Goal: Task Accomplishment & Management: Use online tool/utility

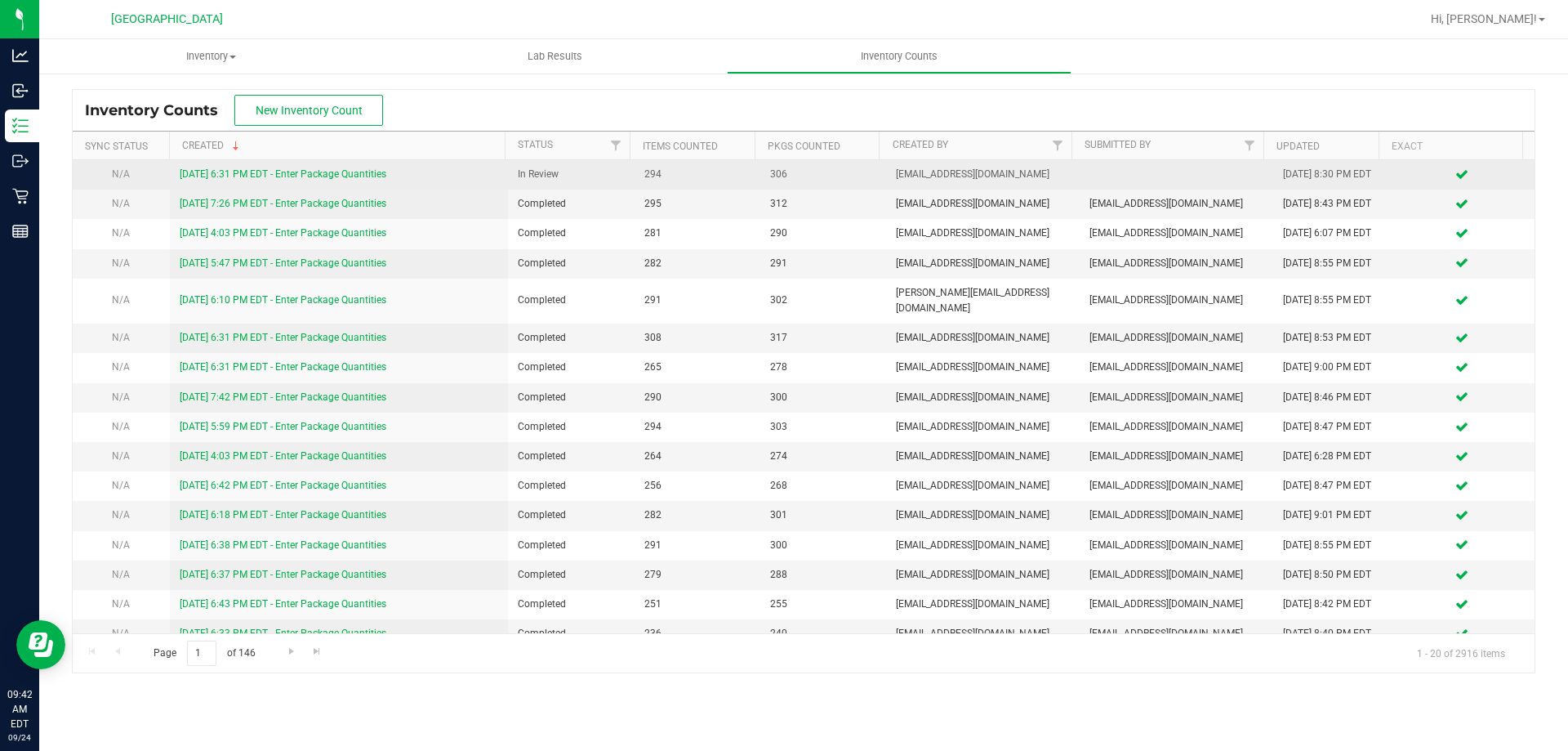
click at [274, 181] on div "[DATE] 6:31 PM EDT - Enter Package Quantities" at bounding box center [339, 174] width 319 height 16
click at [277, 174] on link "[DATE] 6:31 PM EDT - Enter Package Quantities" at bounding box center [283, 174] width 207 height 11
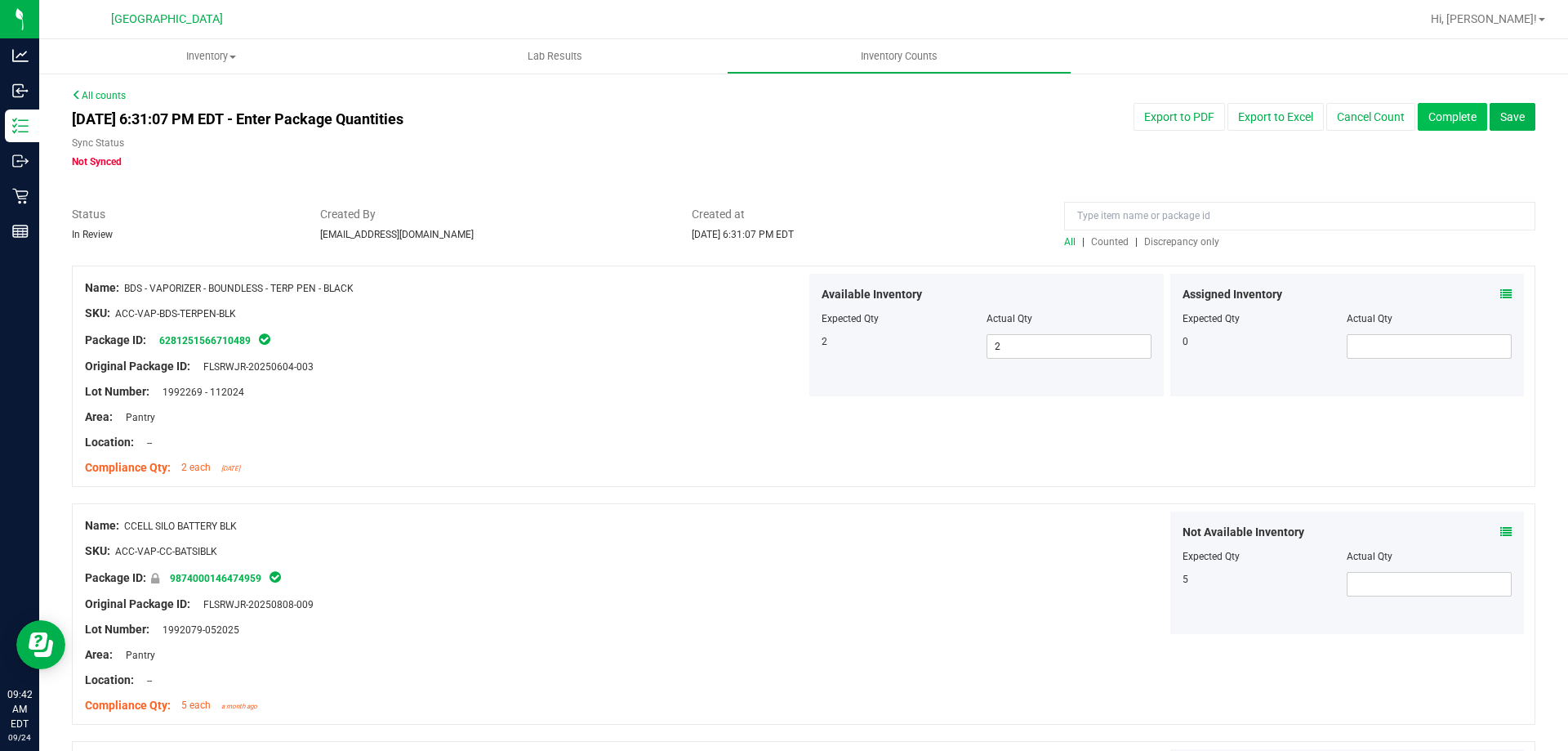
click at [1443, 121] on button "Complete" at bounding box center [1453, 117] width 70 height 28
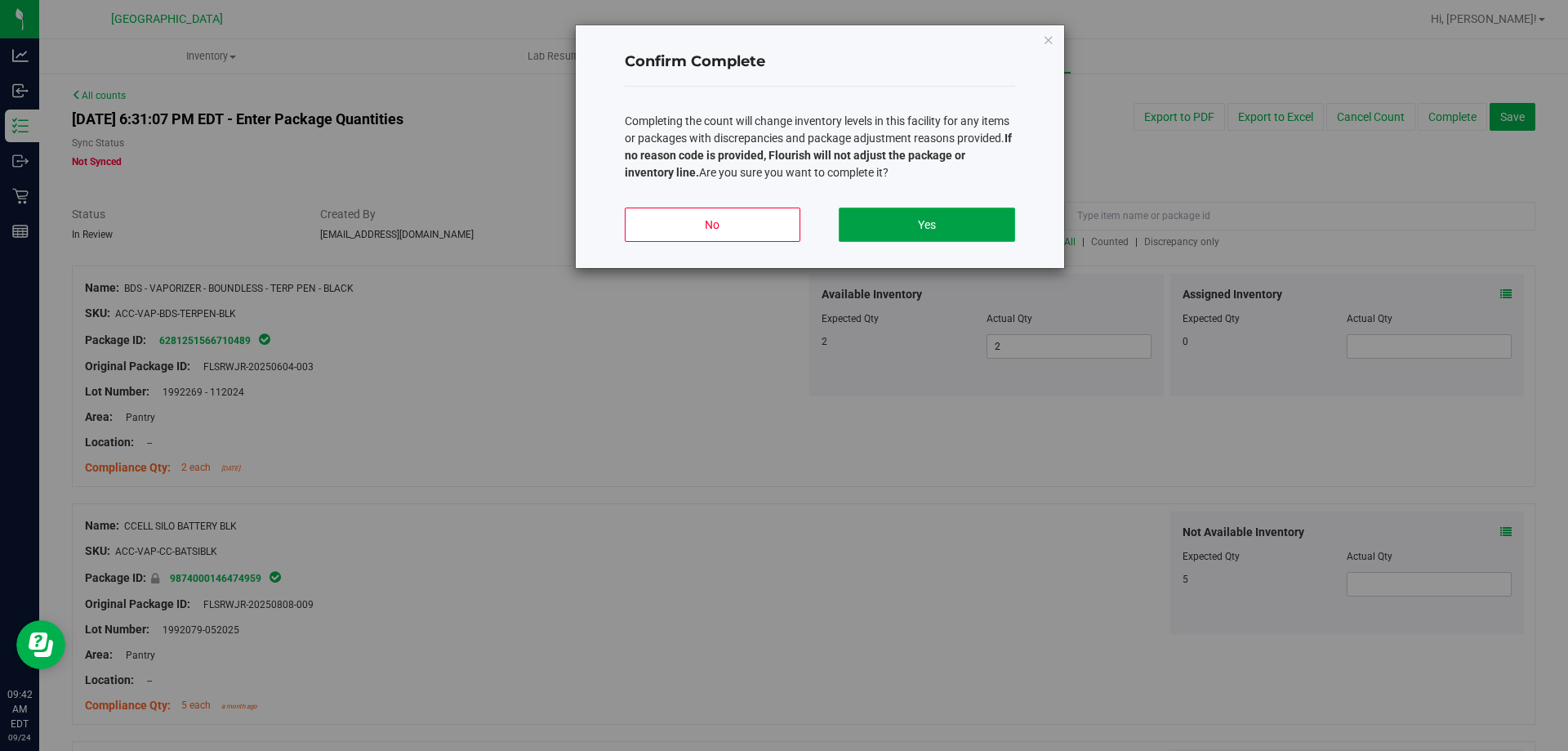
click at [904, 228] on button "Yes" at bounding box center [926, 224] width 175 height 34
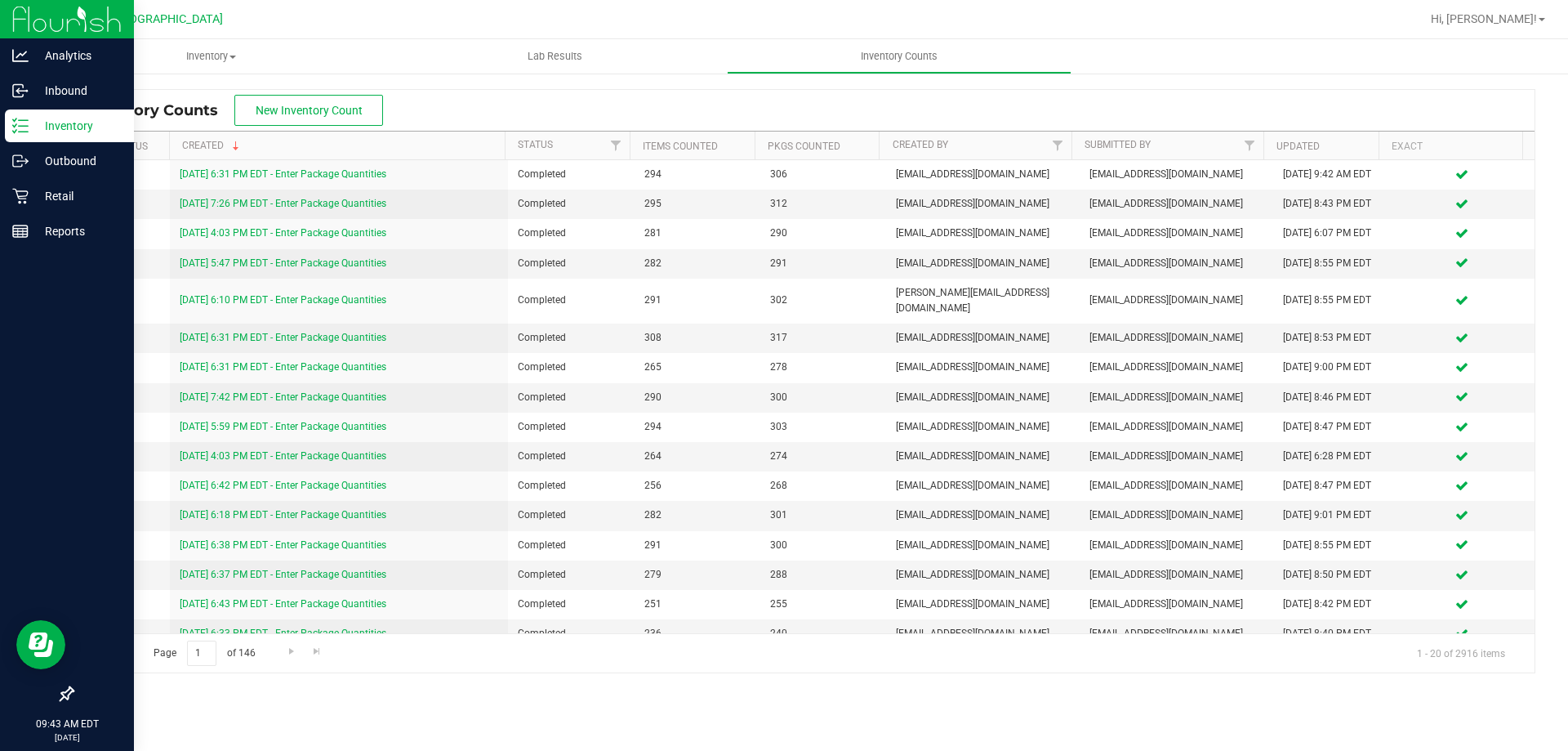
click at [78, 128] on p "Inventory" at bounding box center [78, 126] width 98 height 19
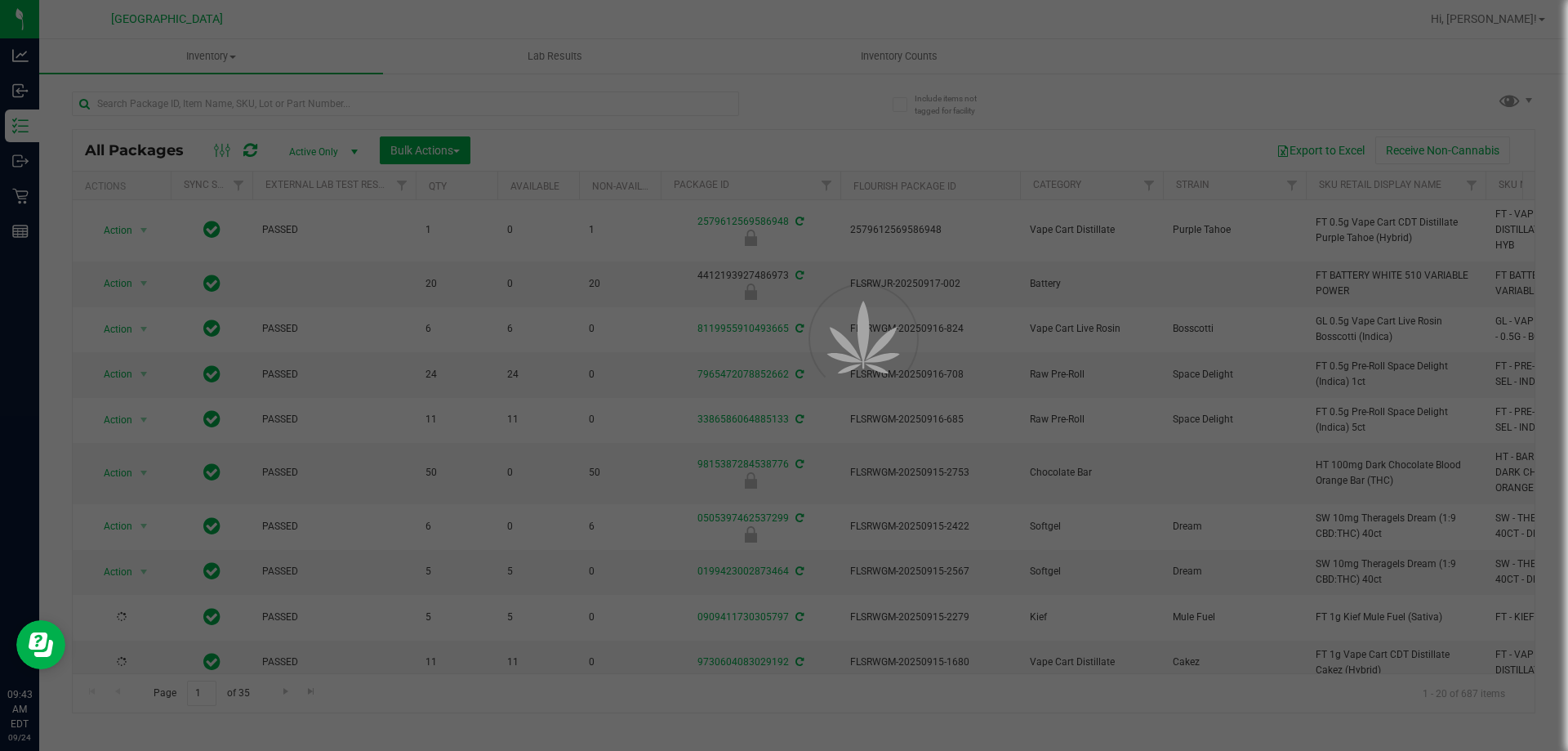
click at [201, 113] on div at bounding box center [784, 375] width 1568 height 751
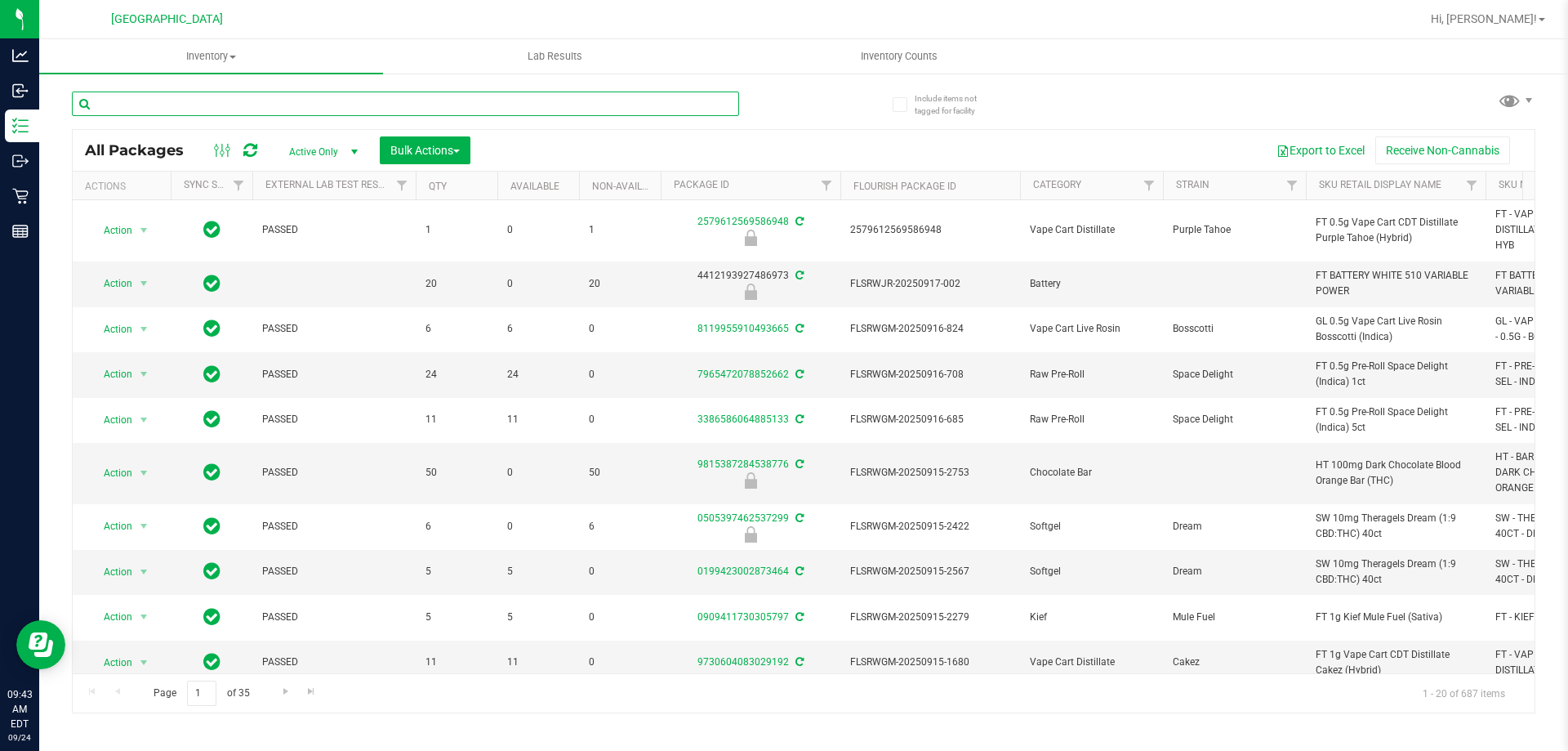
click at [203, 107] on input "text" at bounding box center [405, 104] width 667 height 24
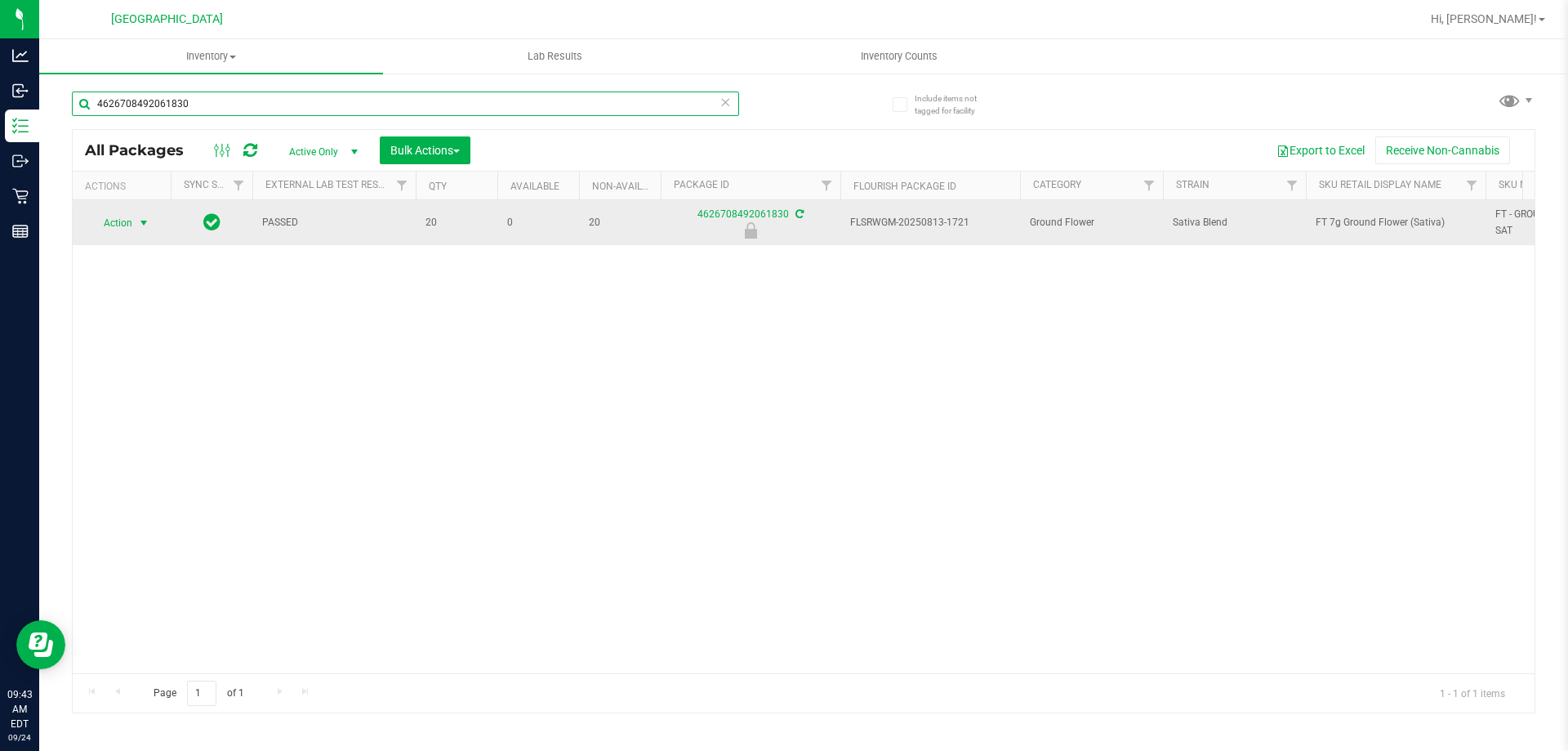
type input "4626708492061830"
click at [131, 221] on span "Action" at bounding box center [111, 223] width 44 height 23
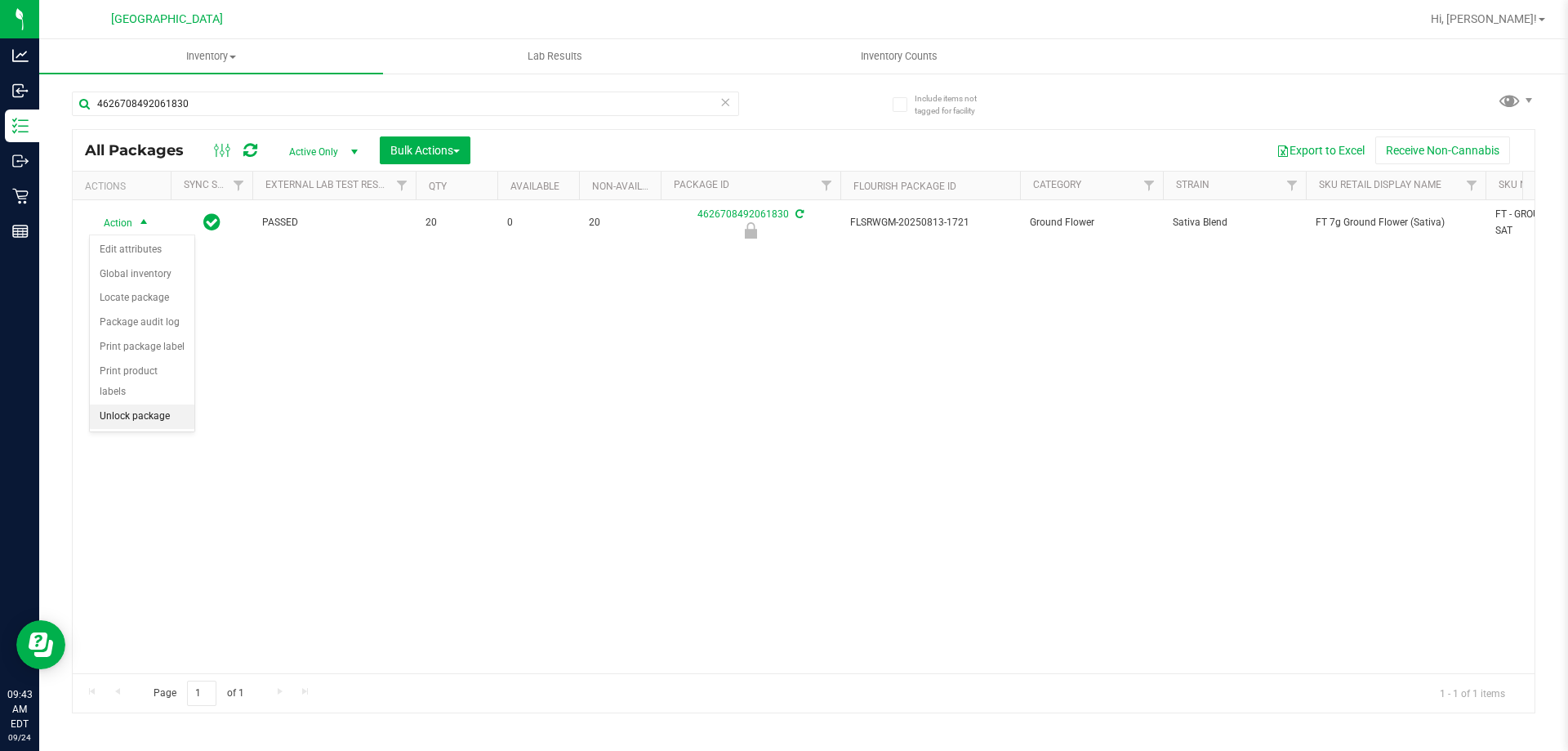
click at [138, 405] on li "Unlock package" at bounding box center [142, 417] width 105 height 24
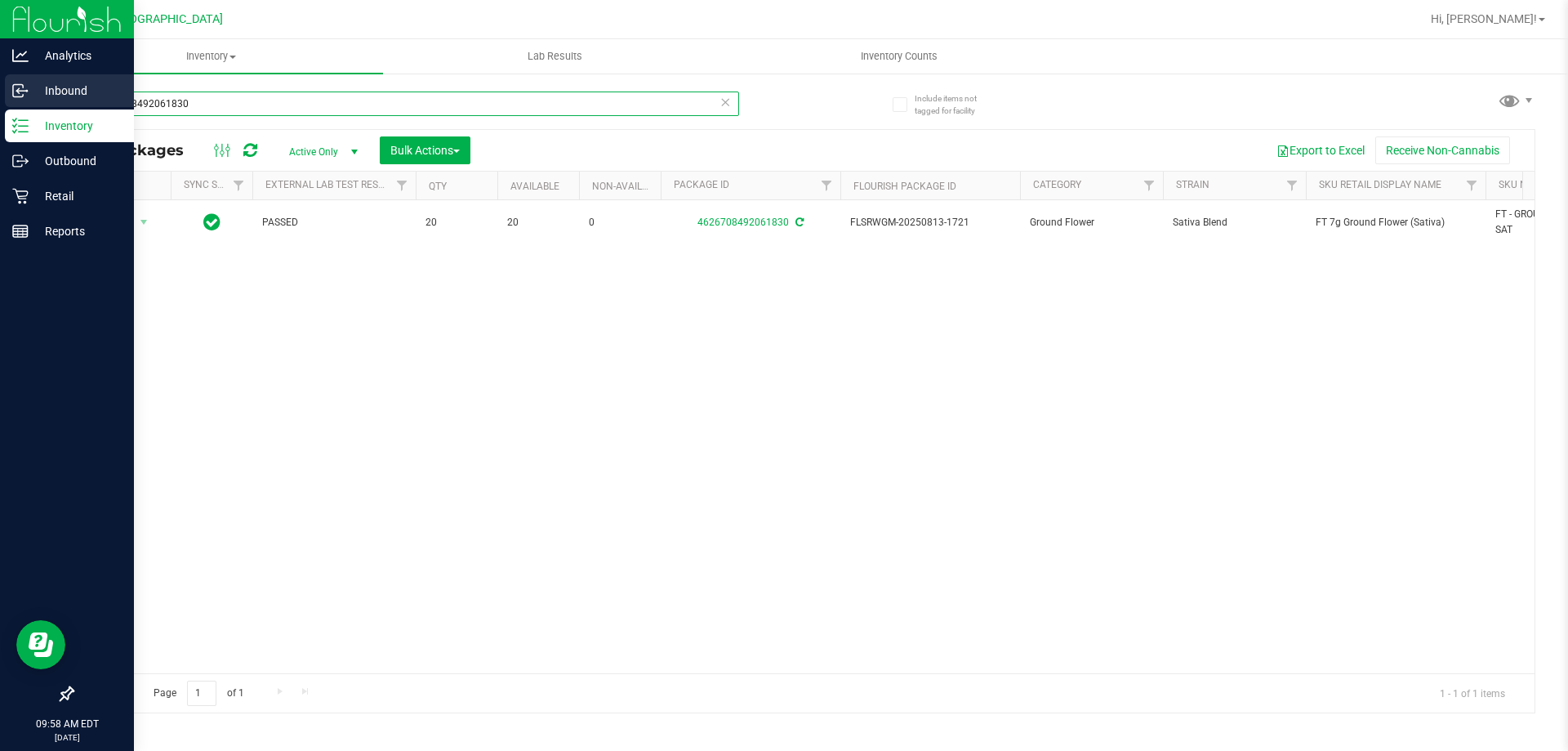
drag, startPoint x: 232, startPoint y: 113, endPoint x: 0, endPoint y: 78, distance: 234.6
click at [0, 78] on div "Analytics Inbound Inventory Outbound Retail Reports 09:58 AM EDT [DATE] 09/24 P…" at bounding box center [784, 375] width 1568 height 751
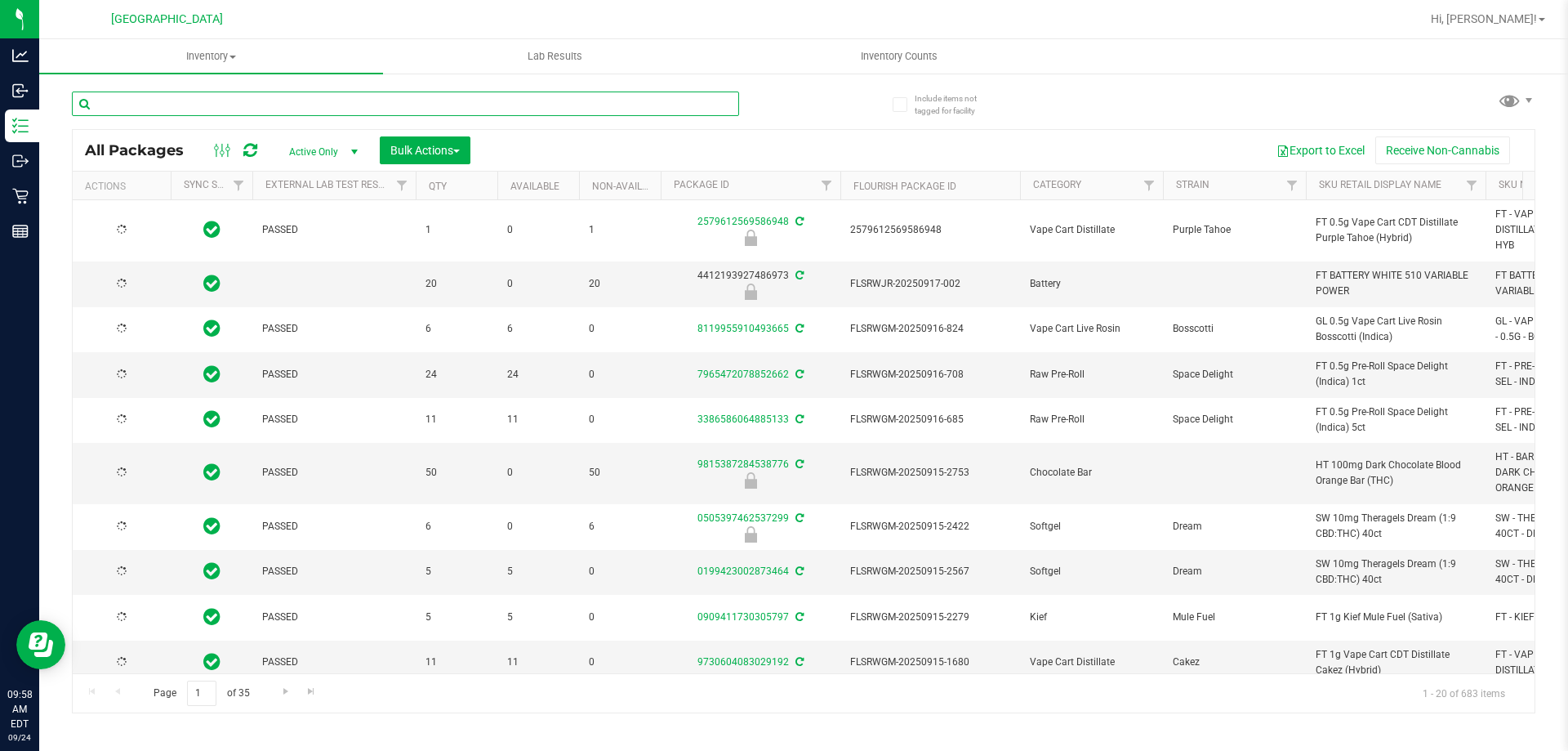
type input "[DATE]"
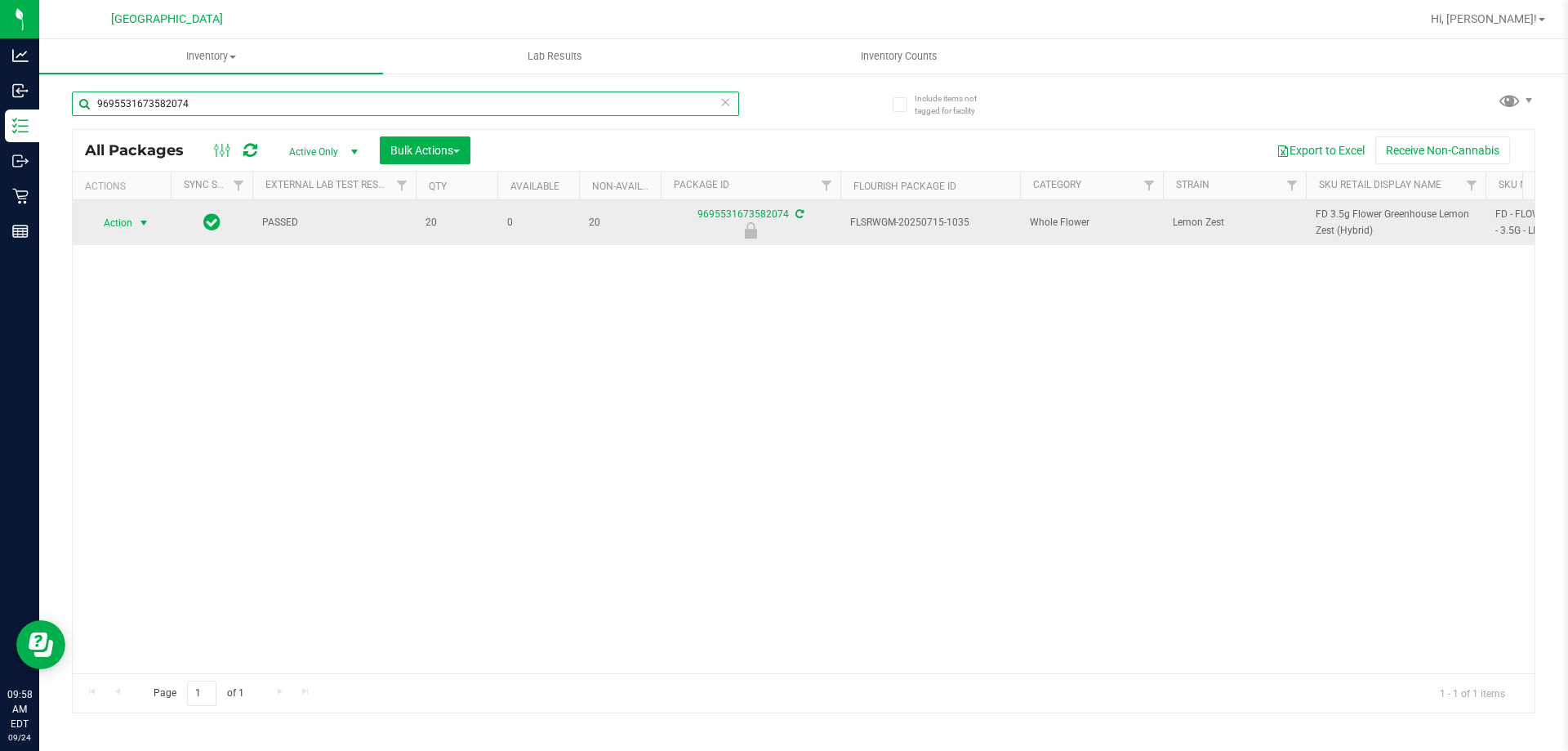
type input "9695531673582074"
click at [121, 223] on span "Action" at bounding box center [111, 223] width 44 height 23
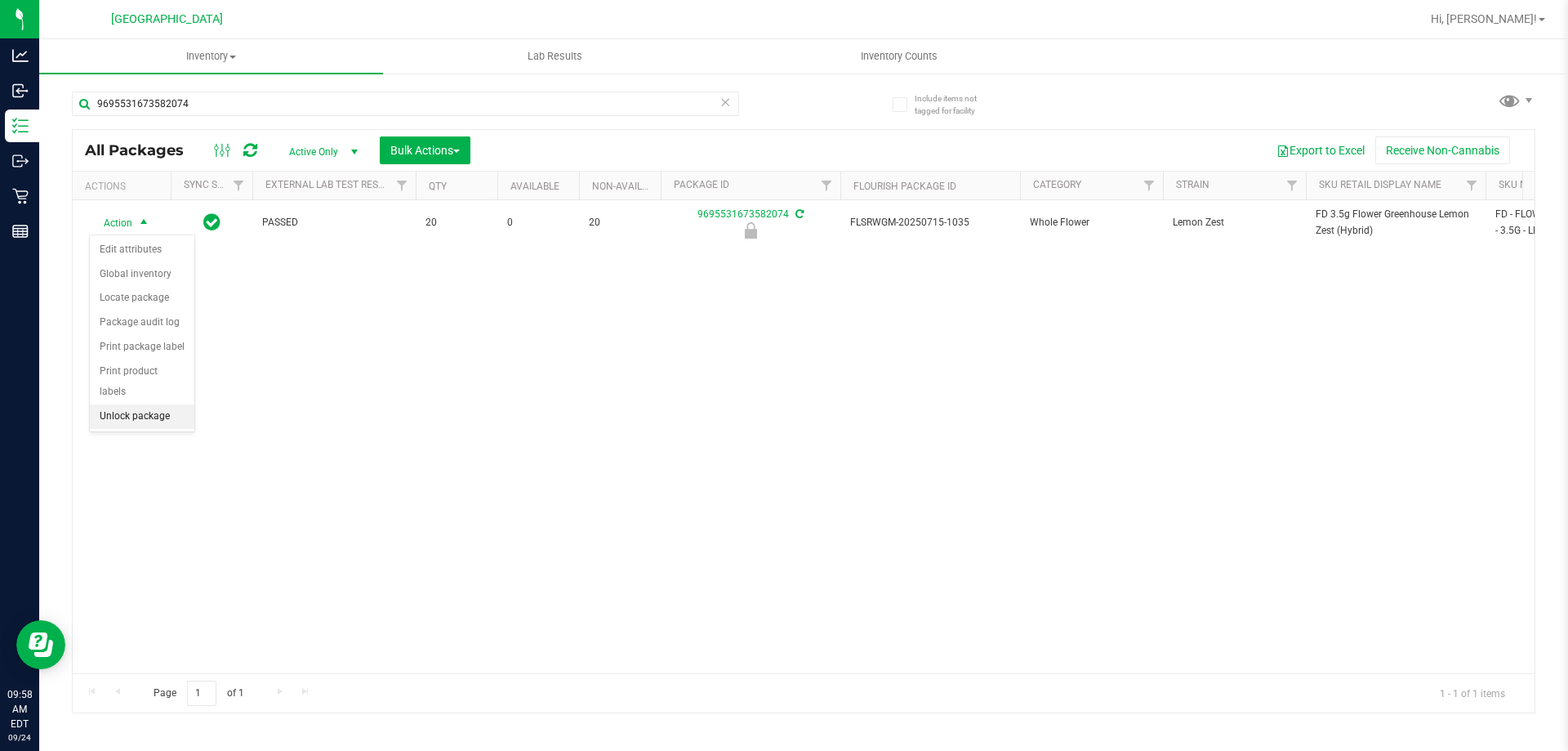
click at [156, 405] on li "Unlock package" at bounding box center [142, 417] width 105 height 24
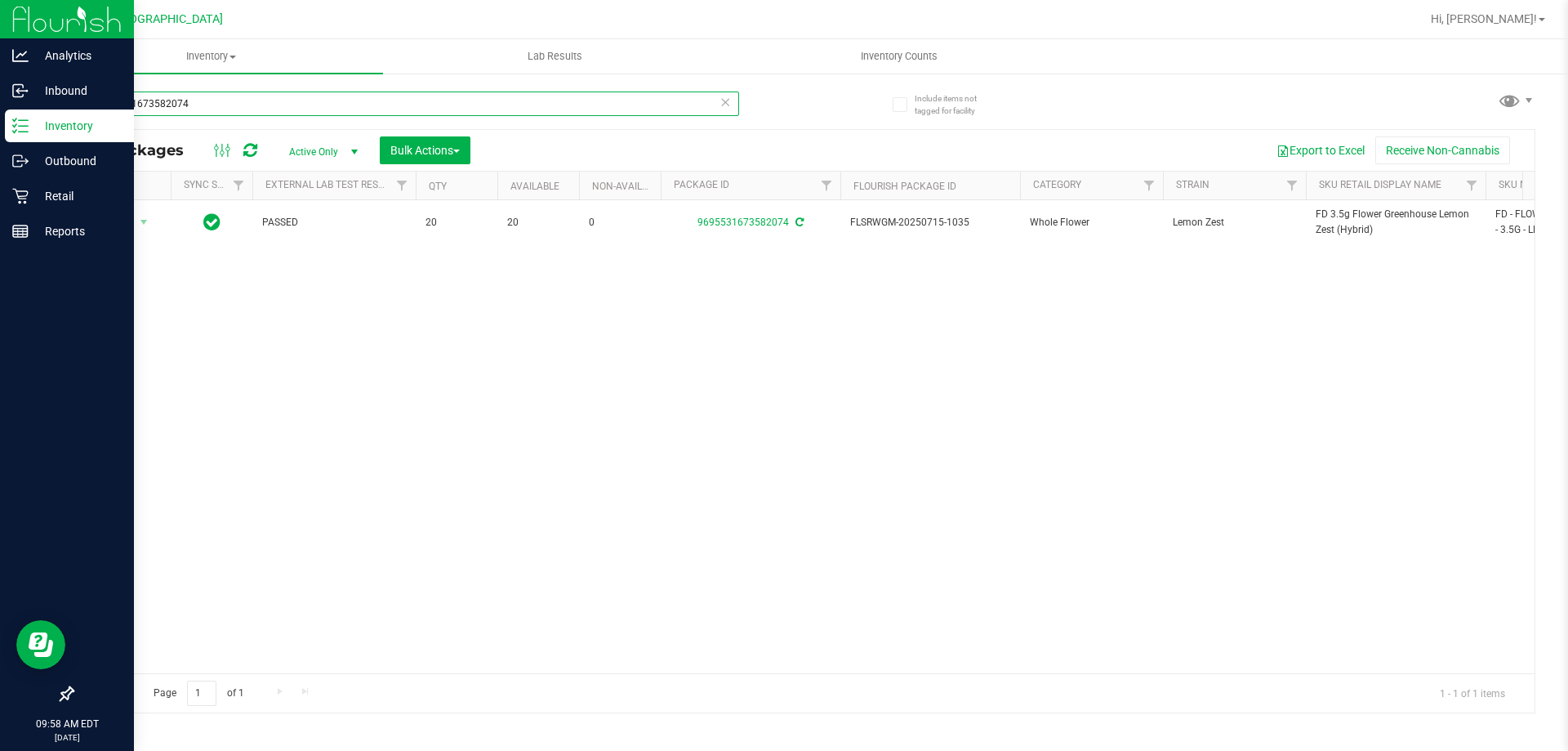
drag, startPoint x: 196, startPoint y: 99, endPoint x: 0, endPoint y: 116, distance: 196.7
click at [0, 106] on div "Analytics Inbound Inventory Outbound Retail Reports 09:58 AM EDT [DATE] 09/24 P…" at bounding box center [784, 375] width 1568 height 751
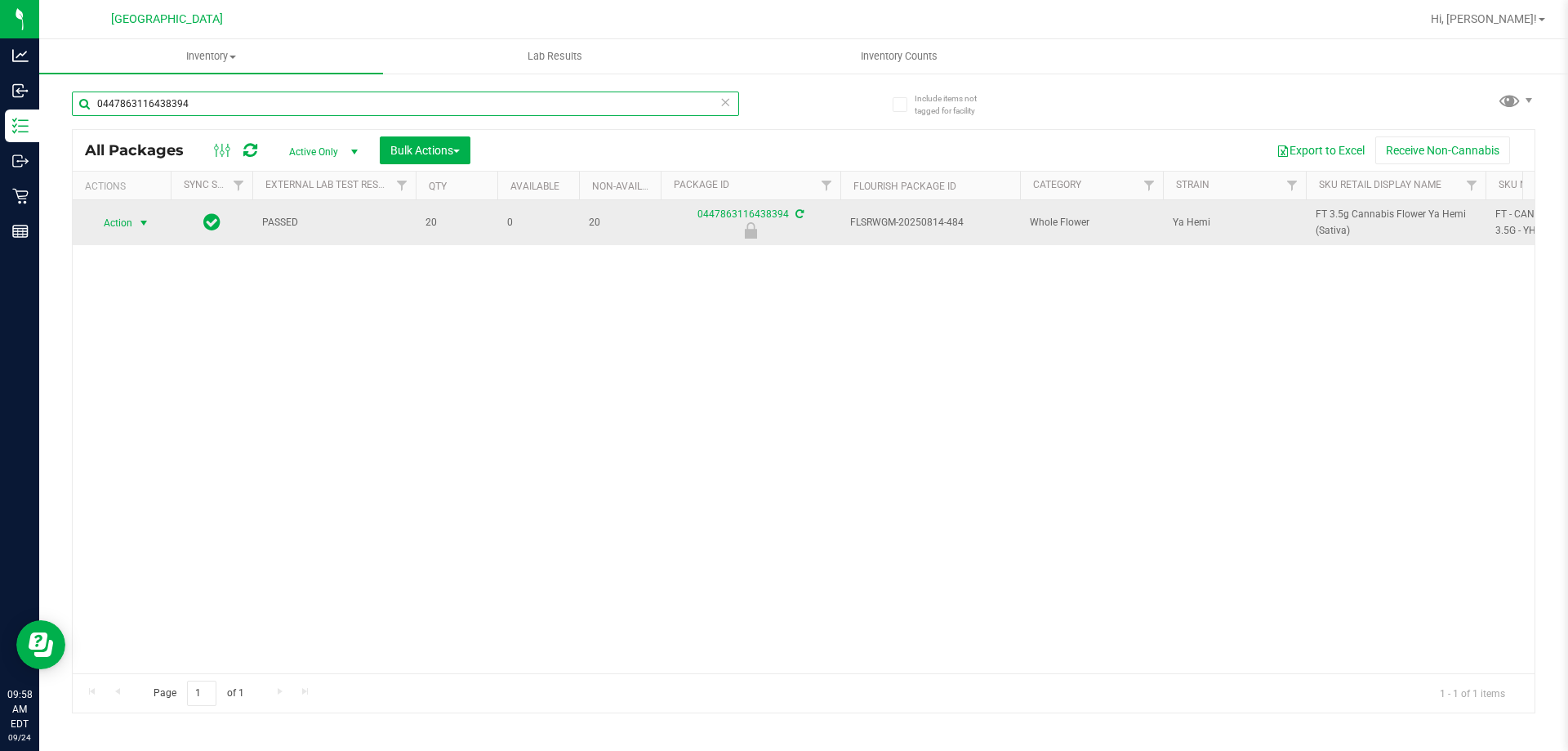
type input "0447863116438394"
click at [102, 224] on span "Action" at bounding box center [111, 223] width 44 height 23
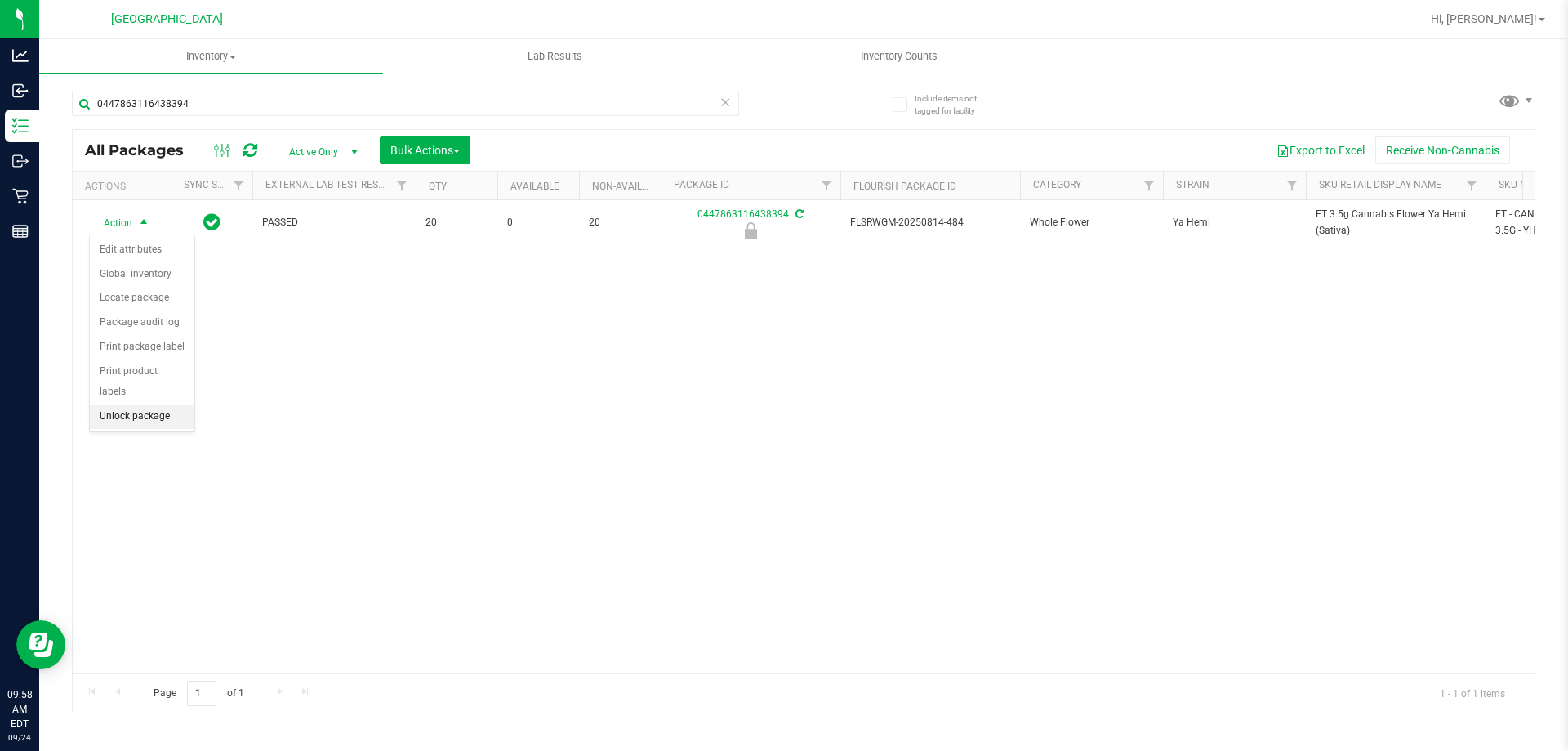
click at [141, 405] on li "Unlock package" at bounding box center [142, 417] width 105 height 24
drag, startPoint x: 213, startPoint y: 87, endPoint x: 201, endPoint y: 93, distance: 13.4
click at [201, 93] on div "0447863116438394" at bounding box center [437, 103] width 732 height 52
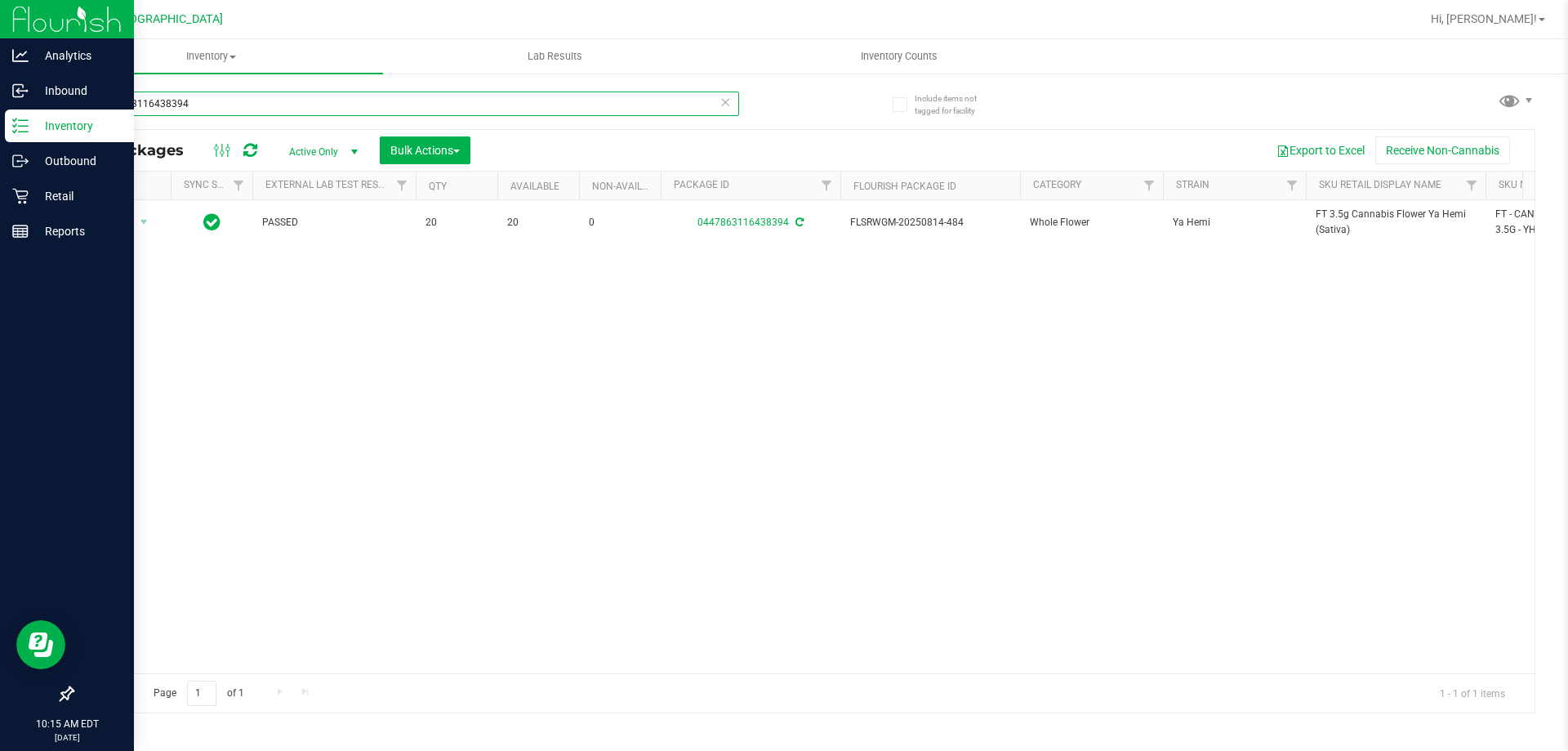
drag, startPoint x: 202, startPoint y: 113, endPoint x: 0, endPoint y: 122, distance: 202.2
click at [0, 122] on div "Analytics Inbound Inventory Outbound Retail Reports 10:15 AM EDT [DATE] 09/24 P…" at bounding box center [784, 375] width 1568 height 751
type input "mixed"
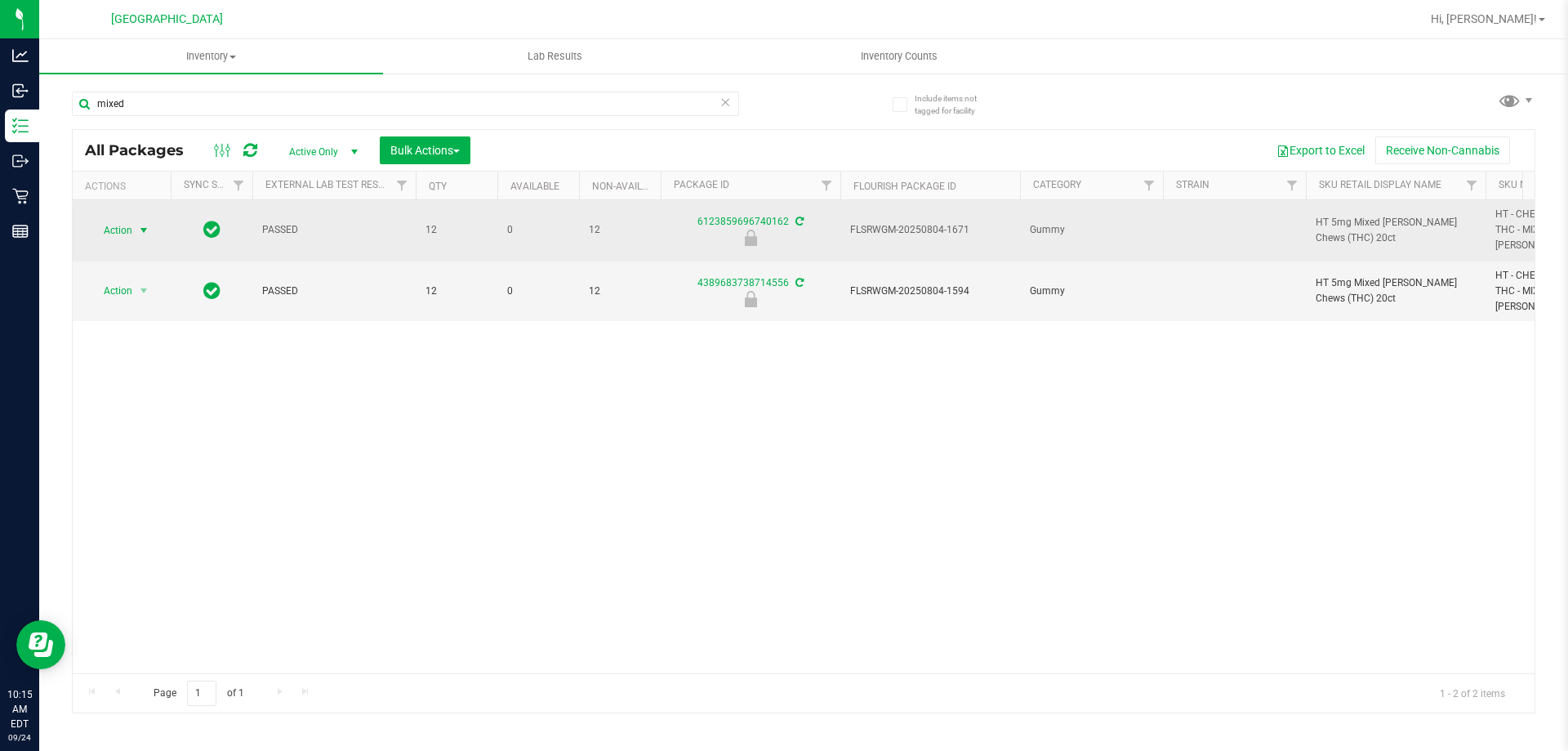
click at [125, 226] on span "Action" at bounding box center [111, 230] width 44 height 23
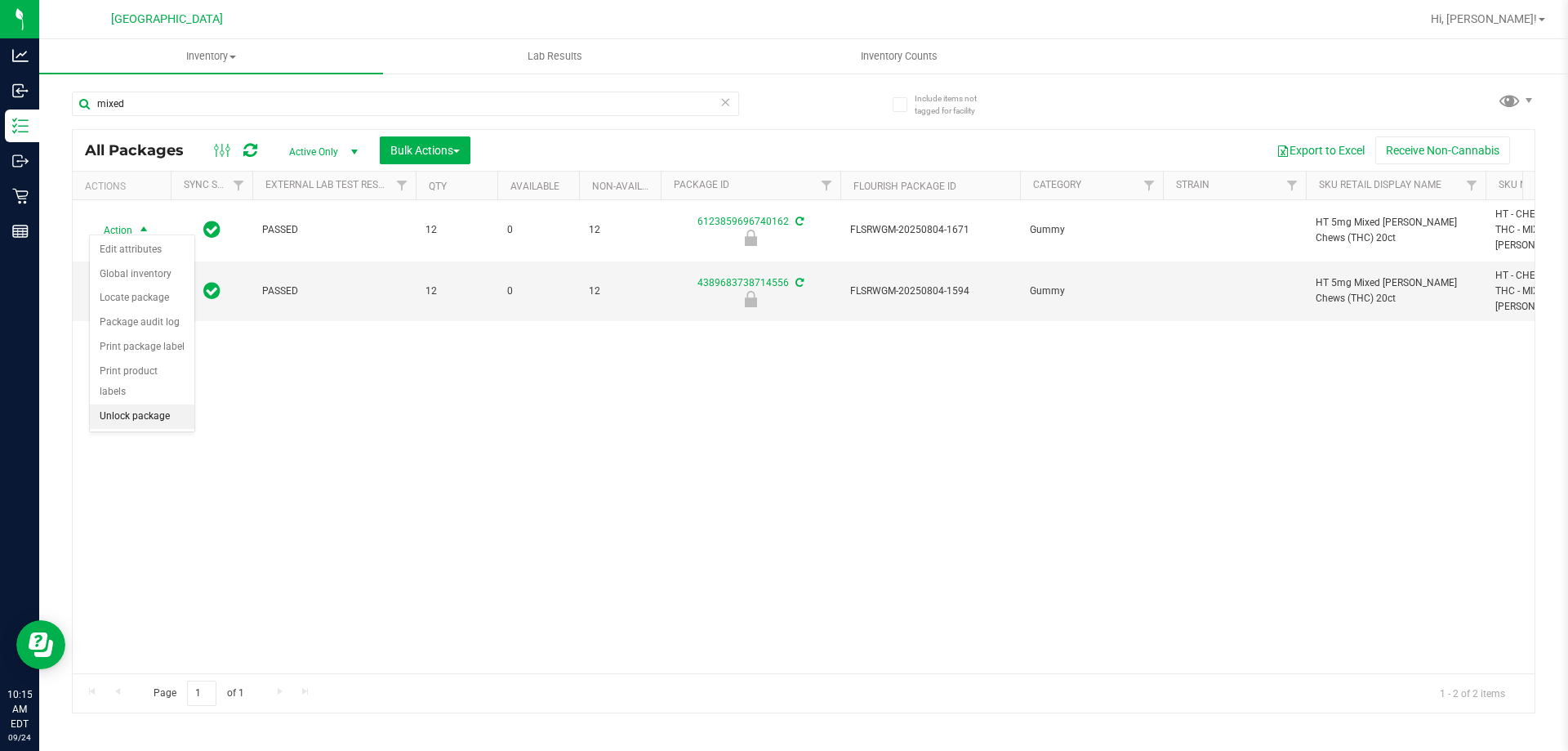
click at [113, 405] on li "Unlock package" at bounding box center [142, 417] width 105 height 24
click at [119, 279] on span "Action" at bounding box center [111, 290] width 44 height 23
click at [122, 449] on li "Unlock package" at bounding box center [142, 461] width 105 height 24
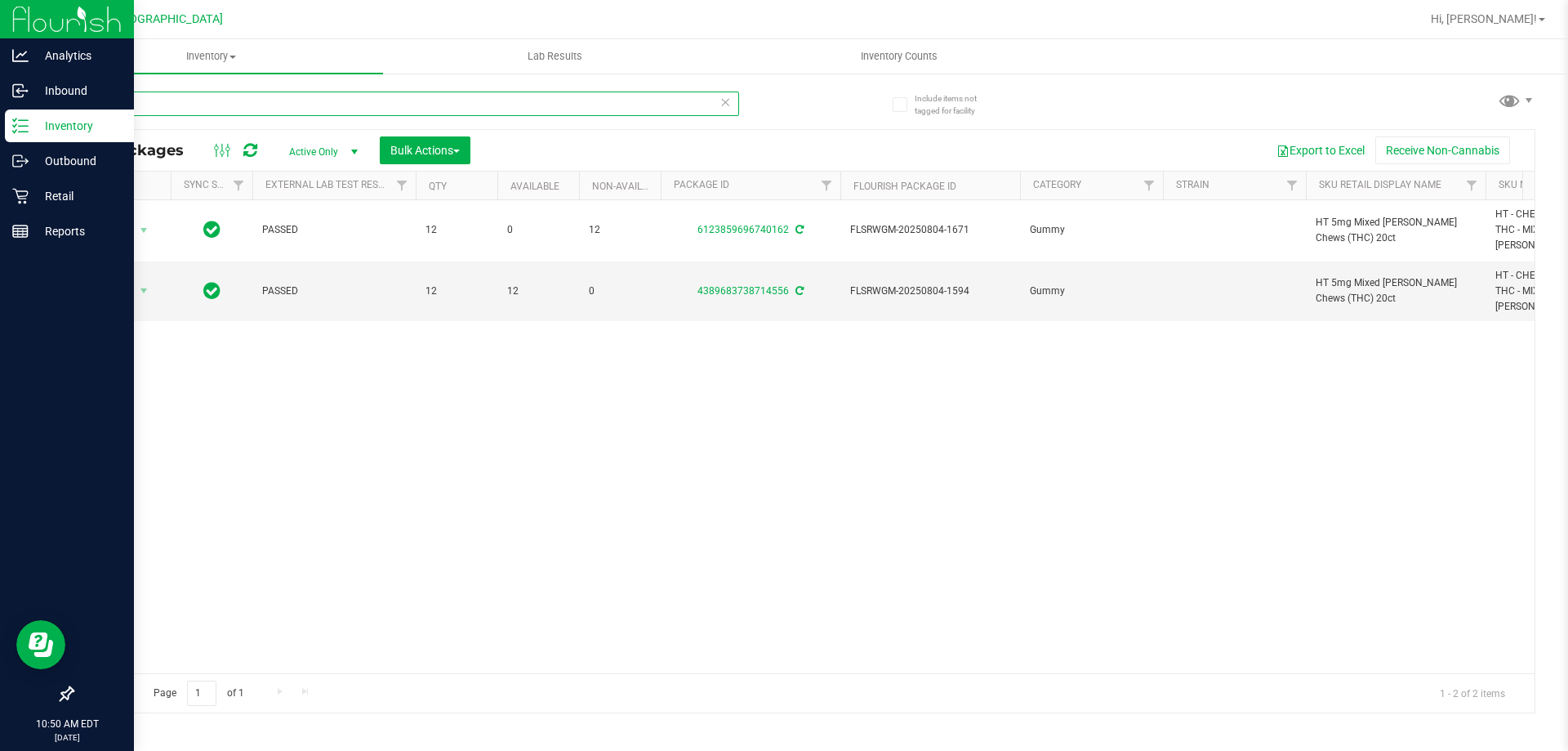
drag, startPoint x: 161, startPoint y: 113, endPoint x: 15, endPoint y: 115, distance: 146.0
click at [15, 115] on div "Analytics Inbound Inventory Outbound Retail Reports 10:50 AM EDT [DATE] 09/24 P…" at bounding box center [784, 375] width 1568 height 751
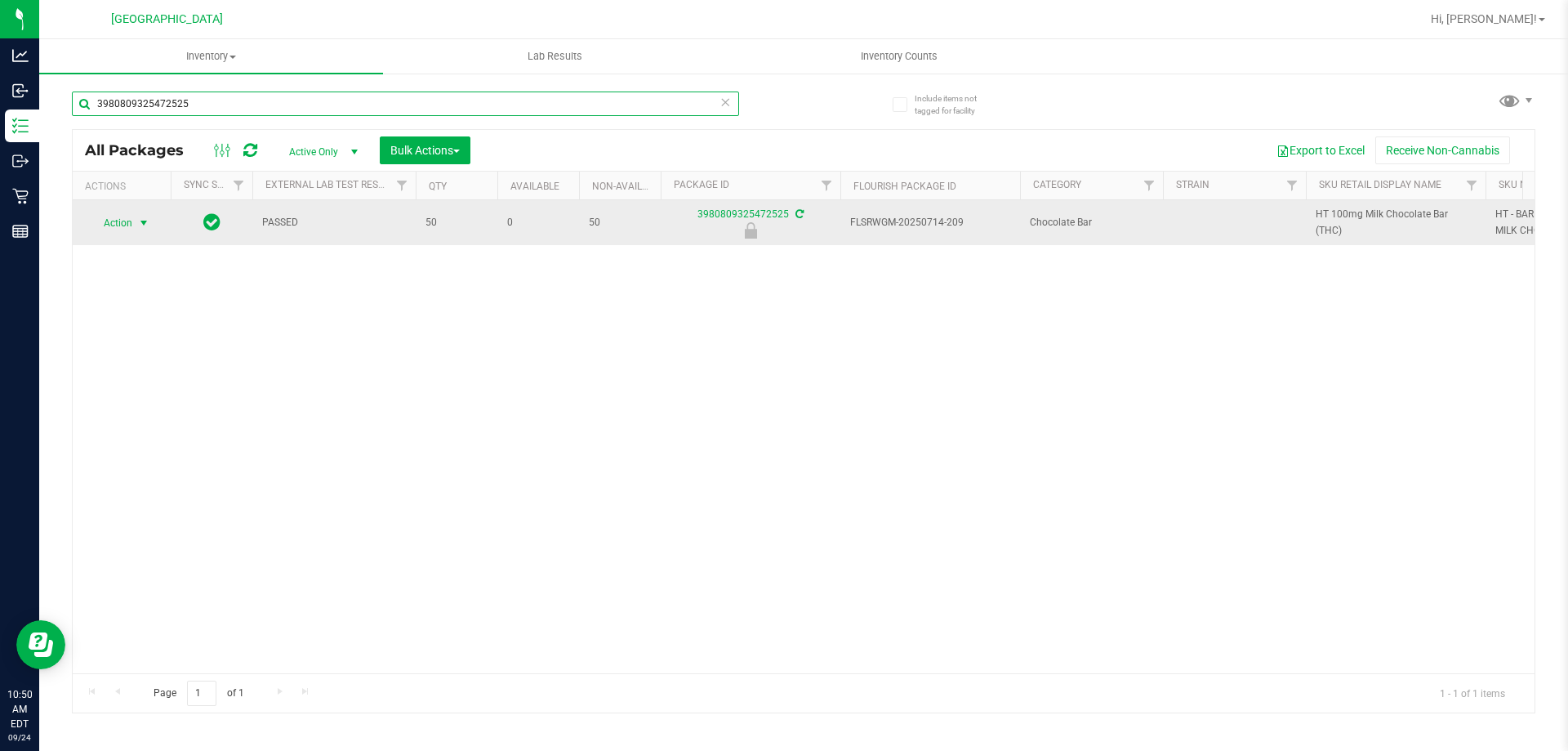
type input "3980809325472525"
click at [115, 227] on span "Action" at bounding box center [111, 223] width 44 height 23
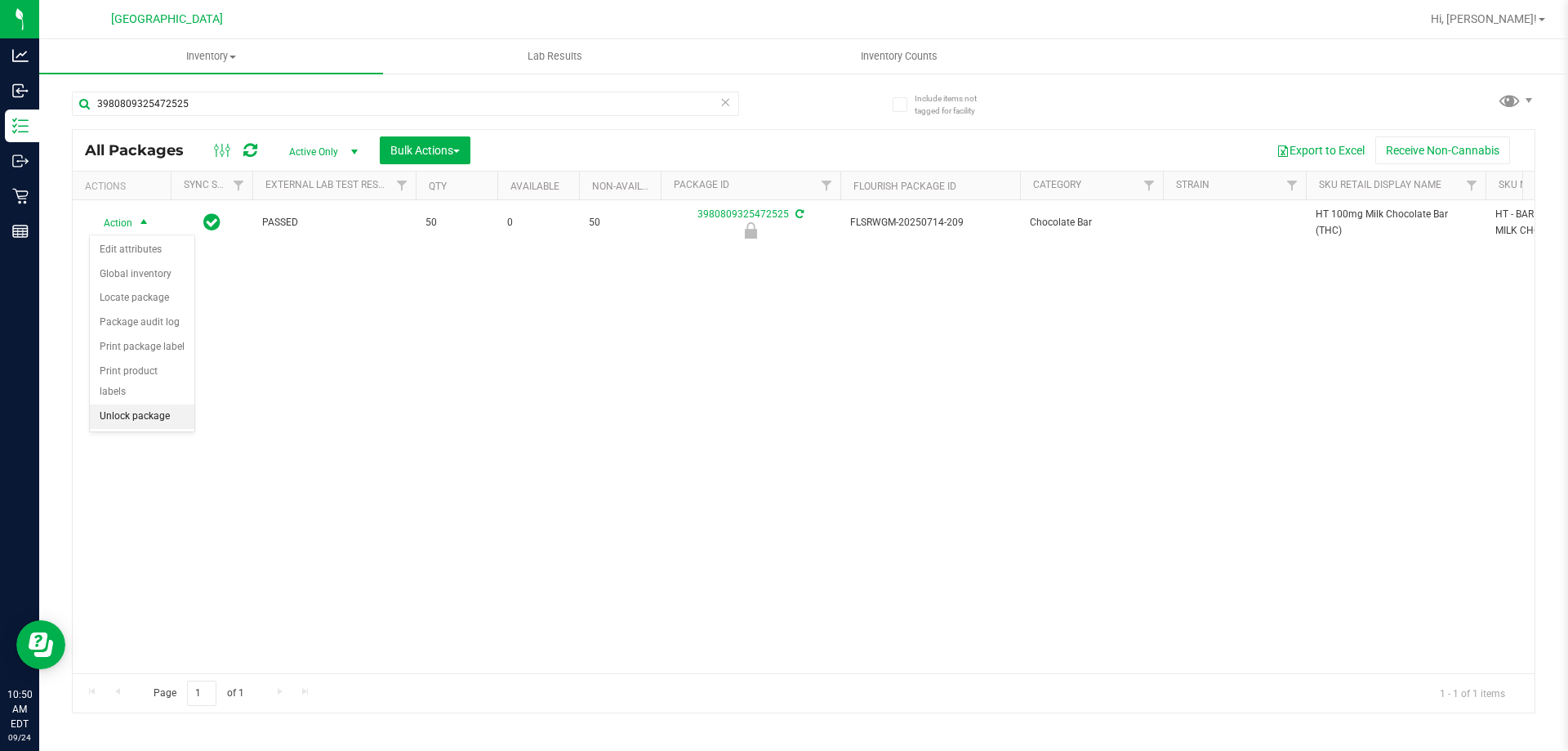
click at [153, 405] on li "Unlock package" at bounding box center [142, 417] width 105 height 24
click at [167, 122] on div "3980809325472525" at bounding box center [405, 110] width 667 height 38
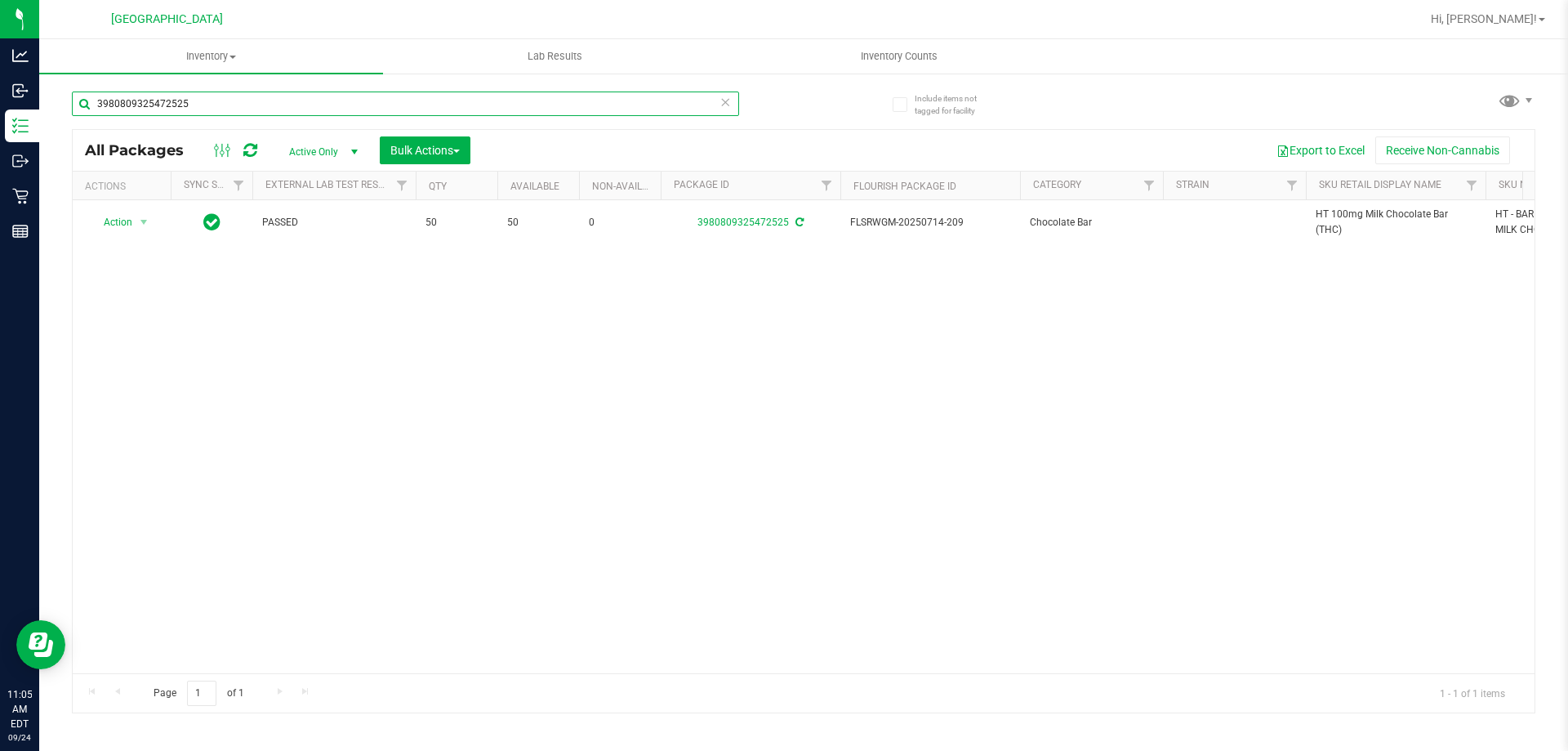
click at [186, 104] on input "3980809325472525" at bounding box center [405, 104] width 667 height 24
type input "5857963479263390"
click at [145, 222] on span "select" at bounding box center [143, 222] width 13 height 13
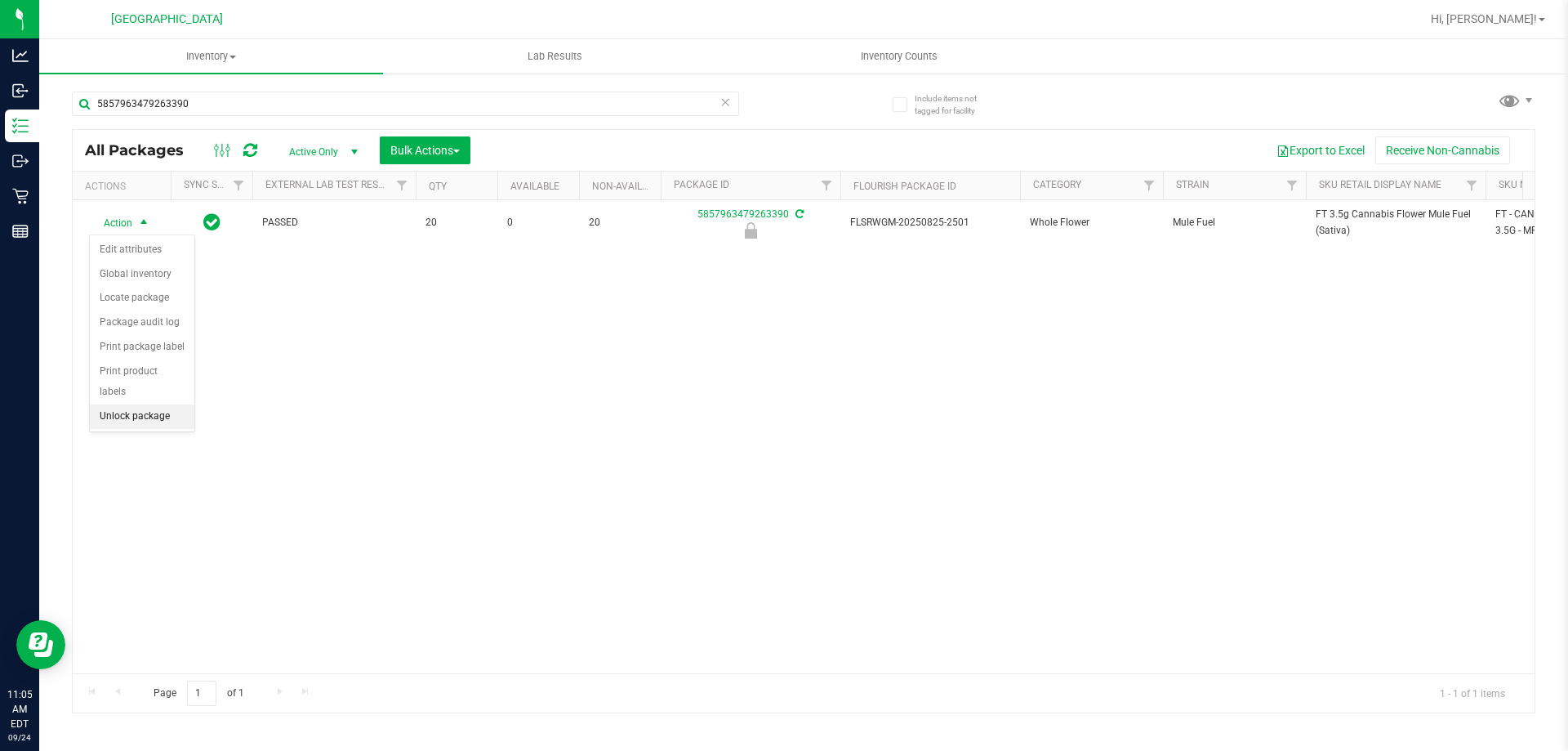
click at [161, 405] on li "Unlock package" at bounding box center [142, 417] width 105 height 24
